Goal: Use online tool/utility: Utilize a website feature to perform a specific function

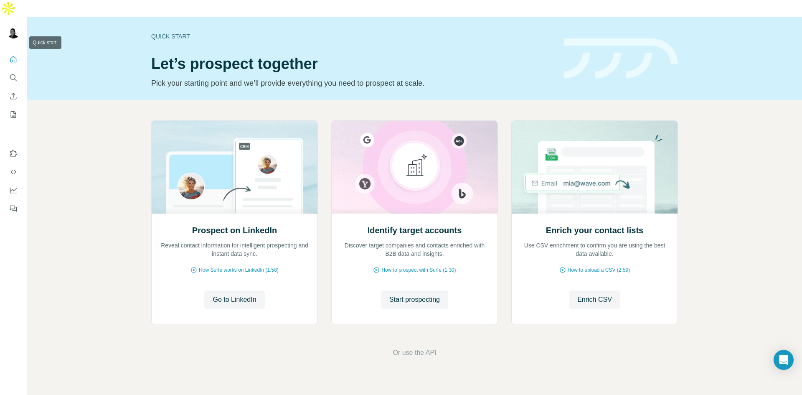
click at [14, 56] on icon "Quick start" at bounding box center [13, 59] width 6 height 6
click at [13, 74] on icon "Search" at bounding box center [13, 78] width 8 height 8
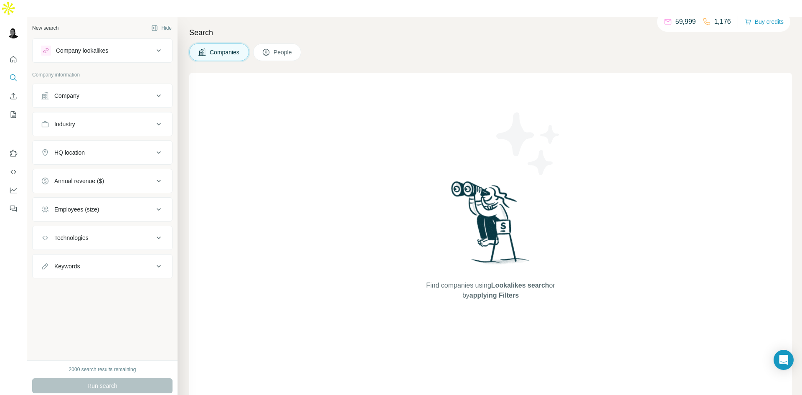
click at [57, 24] on div "New search" at bounding box center [45, 28] width 26 height 8
click at [12, 74] on icon "Search" at bounding box center [13, 78] width 8 height 8
click at [281, 48] on span "People" at bounding box center [283, 52] width 19 height 8
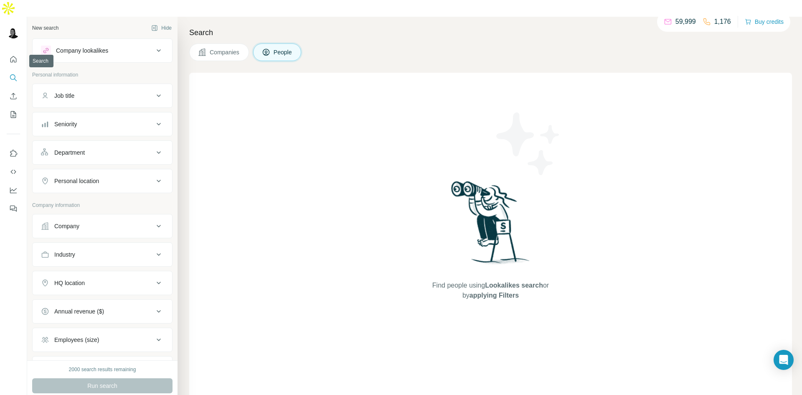
click at [14, 74] on icon "Search" at bounding box center [13, 78] width 8 height 8
click at [52, 24] on div "New search" at bounding box center [45, 28] width 26 height 8
click at [51, 24] on div "New search" at bounding box center [45, 28] width 26 height 8
click at [95, 366] on div "2000 search results remaining" at bounding box center [102, 370] width 67 height 8
click at [35, 394] on icon "button" at bounding box center [35, 402] width 7 height 7
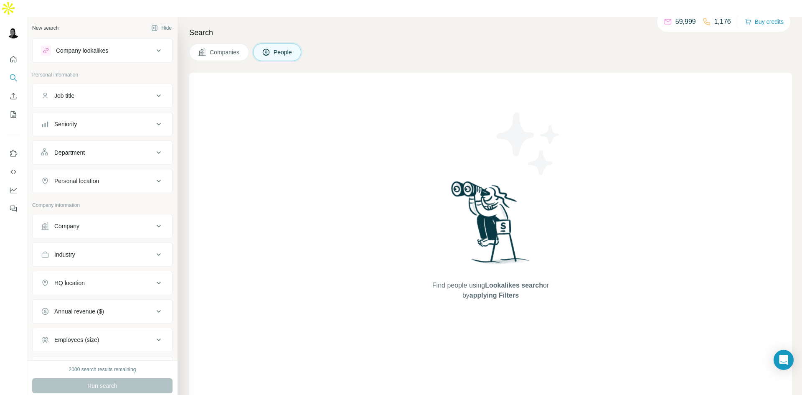
click at [59, 24] on div "New search" at bounding box center [45, 28] width 26 height 8
drag, startPoint x: 60, startPoint y: 12, endPoint x: 44, endPoint y: 8, distance: 16.5
click at [44, 24] on div "New search" at bounding box center [45, 28] width 26 height 8
click at [74, 92] on div "Job title" at bounding box center [64, 96] width 20 height 8
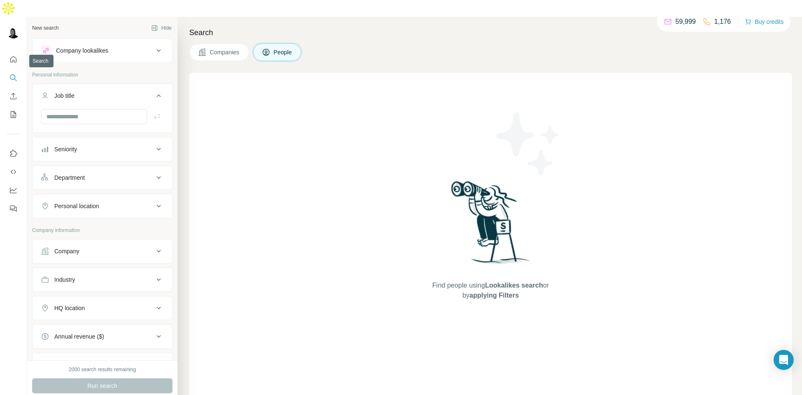
click at [15, 74] on icon "Search" at bounding box center [12, 76] width 5 height 5
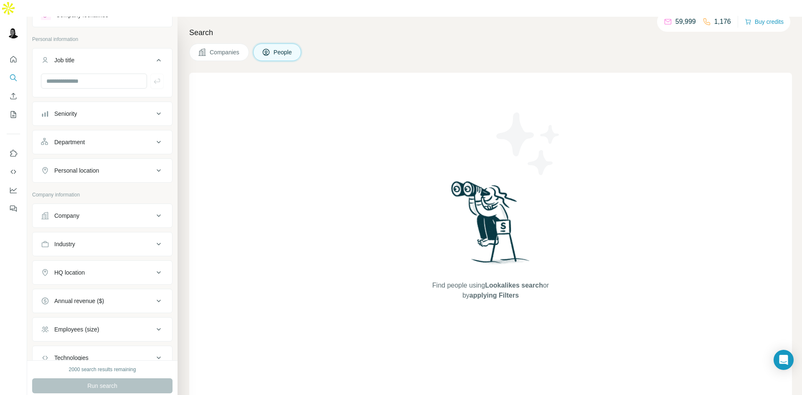
scroll to position [97, 0]
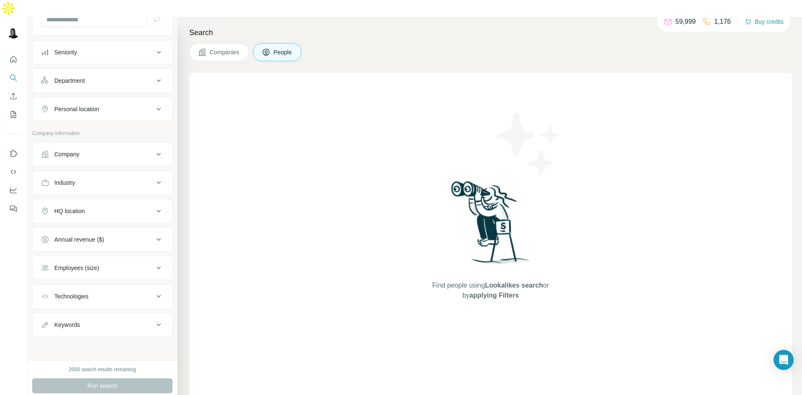
click at [120, 321] on div "Keywords" at bounding box center [97, 325] width 113 height 8
paste input "**********"
type input "**********"
click at [153, 341] on icon "button" at bounding box center [157, 345] width 8 height 8
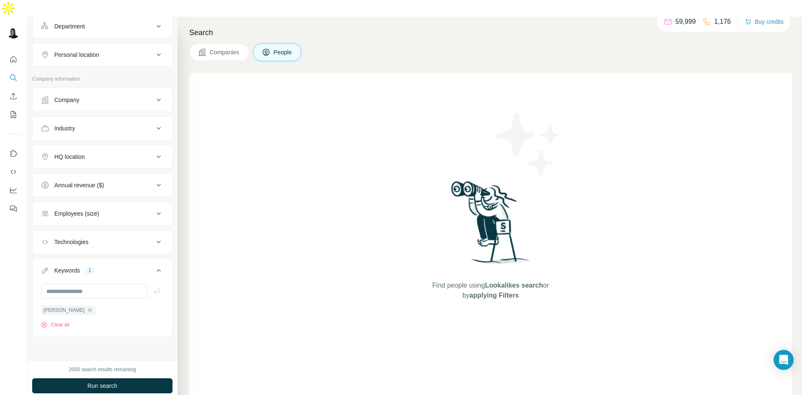
scroll to position [152, 0]
click at [106, 382] on span "Run search" at bounding box center [102, 386] width 30 height 8
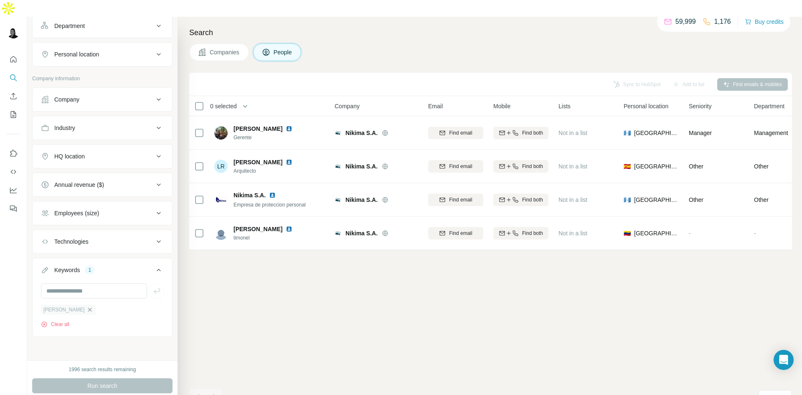
click at [87, 306] on icon "button" at bounding box center [90, 309] width 7 height 7
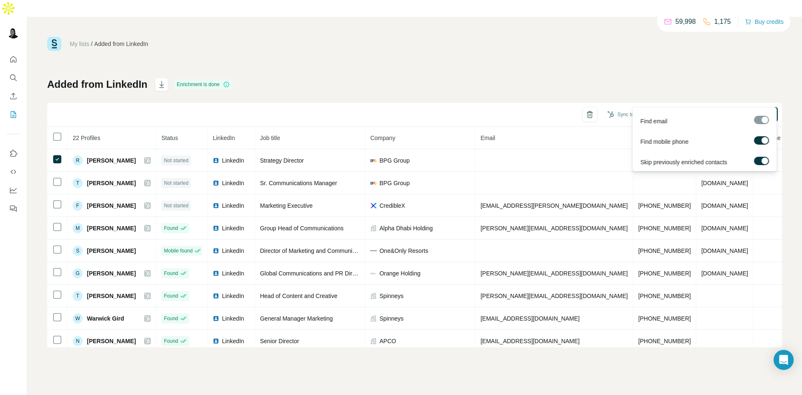
click at [756, 122] on div at bounding box center [761, 120] width 15 height 8
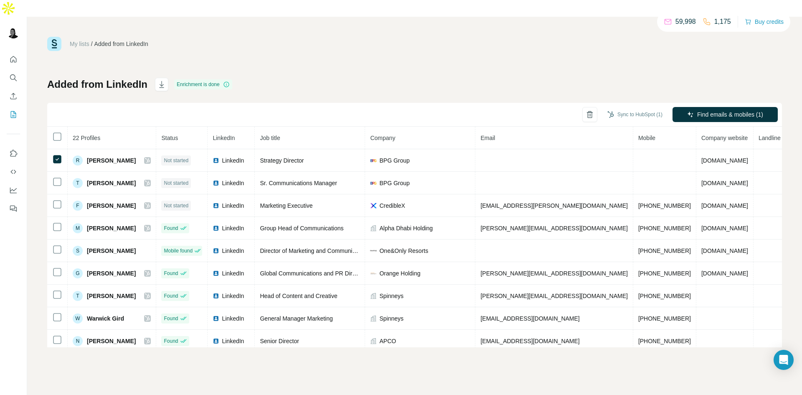
click at [452, 78] on div "Added from LinkedIn Enrichment is done Sync to HubSpot (1) Find emails & mobile…" at bounding box center [414, 213] width 735 height 270
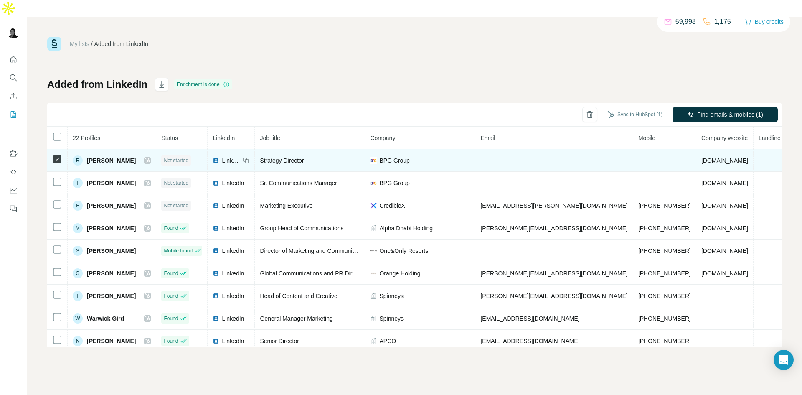
click at [106, 156] on span "[PERSON_NAME]" at bounding box center [111, 160] width 49 height 8
click at [240, 156] on span "LinkedIn" at bounding box center [231, 160] width 18 height 8
